Goal: Find specific page/section: Find specific page/section

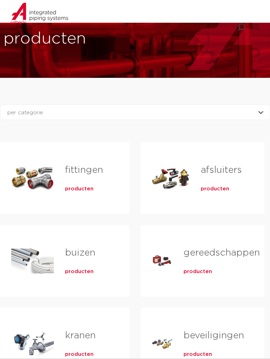
scroll to position [37, 0]
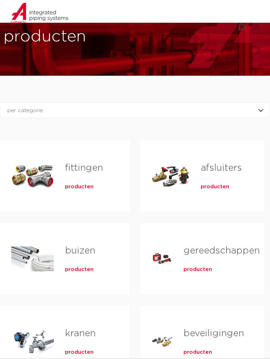
click at [255, 27] on span at bounding box center [255, 27] width 8 height 0
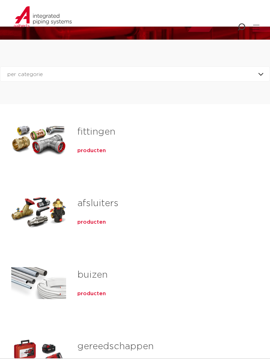
click at [255, 27] on span at bounding box center [255, 27] width 8 height 0
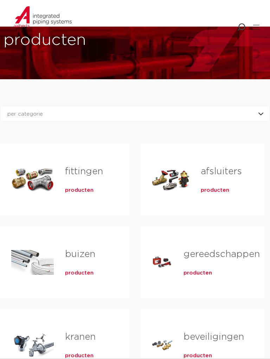
scroll to position [37, 0]
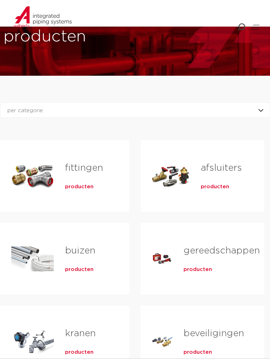
click at [256, 29] on span at bounding box center [254, 29] width 9 height 0
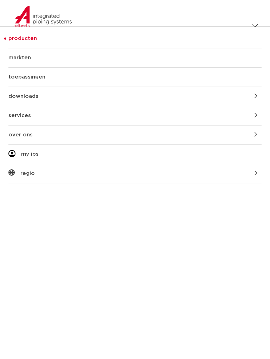
click at [252, 23] on div at bounding box center [254, 27] width 9 height 8
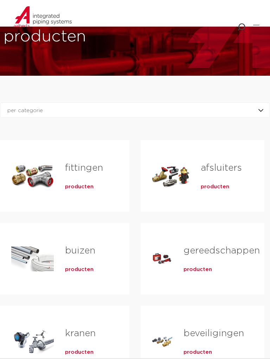
click at [256, 27] on span at bounding box center [255, 27] width 8 height 0
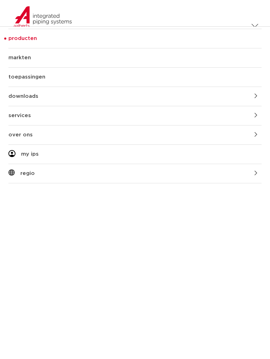
click at [254, 24] on span at bounding box center [254, 27] width 7 height 7
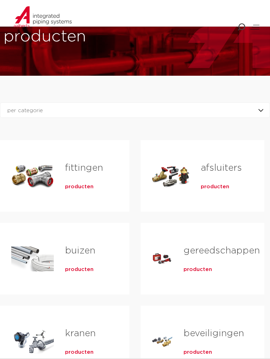
click at [255, 27] on span at bounding box center [255, 27] width 8 height 0
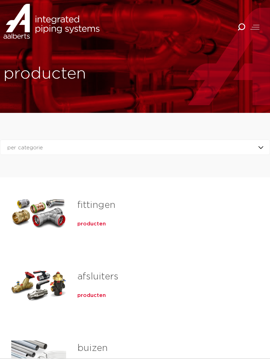
click at [255, 27] on span at bounding box center [255, 27] width 8 height 0
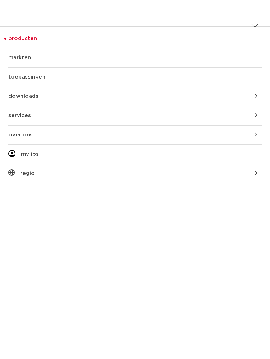
click at [254, 27] on nav "producten markten toepassingen downloads Terug alle downloads certificaten cad …" at bounding box center [135, 105] width 270 height 157
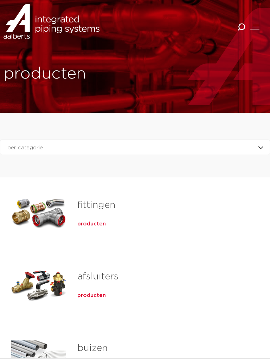
click at [253, 29] on span at bounding box center [254, 29] width 9 height 0
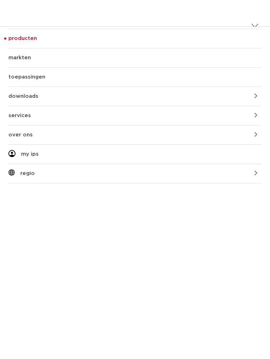
click at [254, 27] on nav "producten markten toepassingen downloads Terug alle downloads certificaten cad …" at bounding box center [135, 105] width 270 height 157
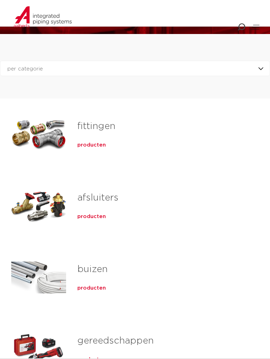
scroll to position [86, 0]
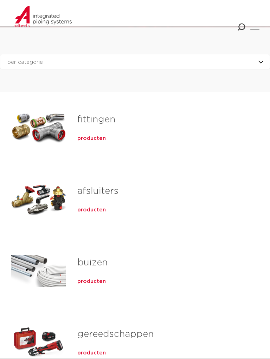
click at [255, 27] on span at bounding box center [255, 27] width 8 height 0
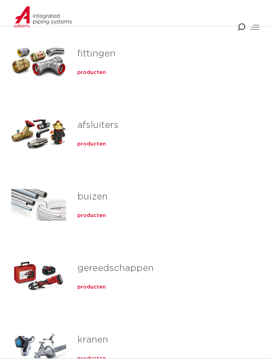
scroll to position [153, 0]
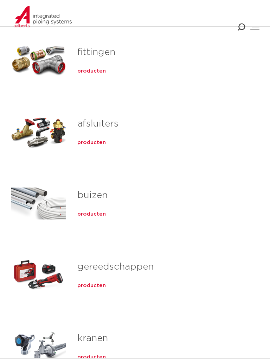
click at [254, 29] on span at bounding box center [254, 29] width 9 height 0
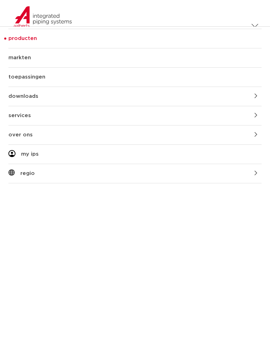
click at [254, 27] on nav "producten markten toepassingen downloads Terug alle downloads certificaten cad …" at bounding box center [135, 105] width 270 height 157
